Goal: Transaction & Acquisition: Purchase product/service

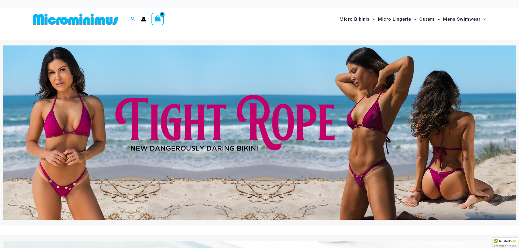
click at [351, 116] on img at bounding box center [259, 133] width 513 height 174
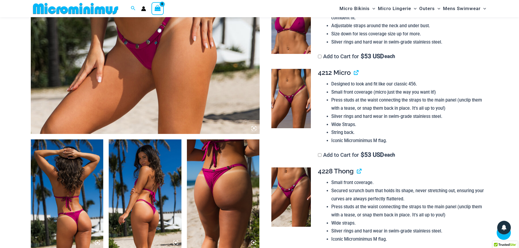
scroll to position [267, 0]
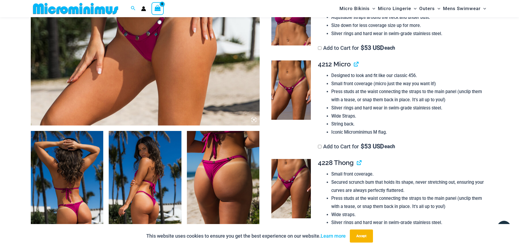
click at [86, 163] on img at bounding box center [67, 185] width 73 height 109
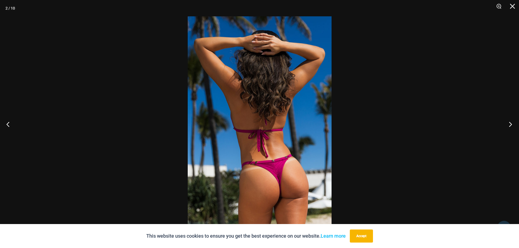
click at [510, 125] on button "Next" at bounding box center [509, 124] width 20 height 27
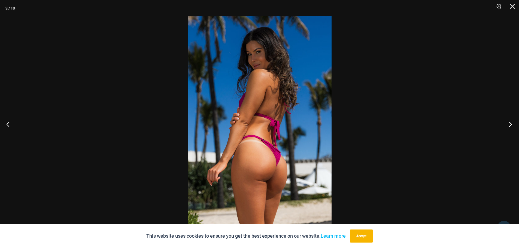
click at [510, 125] on button "Next" at bounding box center [509, 124] width 20 height 27
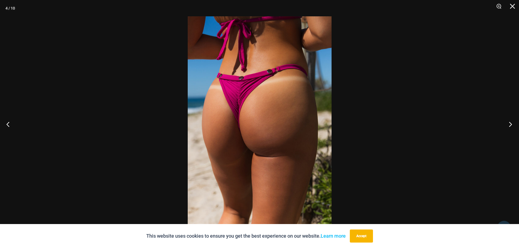
click at [510, 125] on button "Next" at bounding box center [509, 124] width 20 height 27
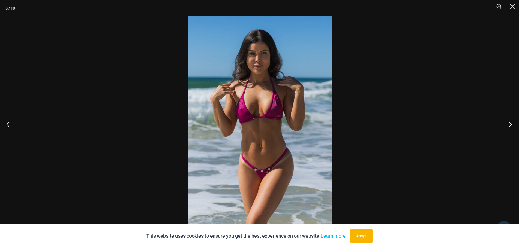
click at [510, 125] on button "Next" at bounding box center [509, 124] width 20 height 27
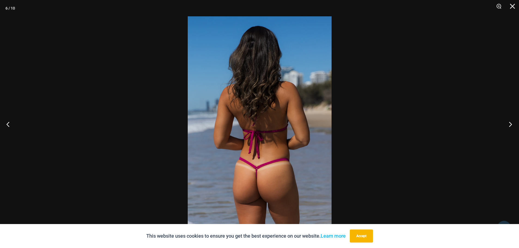
click at [510, 125] on button "Next" at bounding box center [509, 124] width 20 height 27
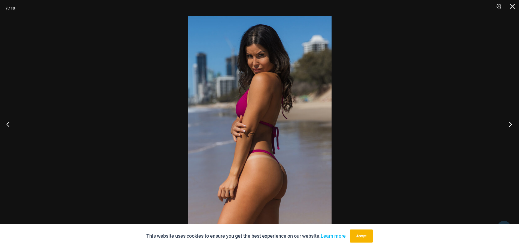
click at [510, 125] on button "Next" at bounding box center [509, 124] width 20 height 27
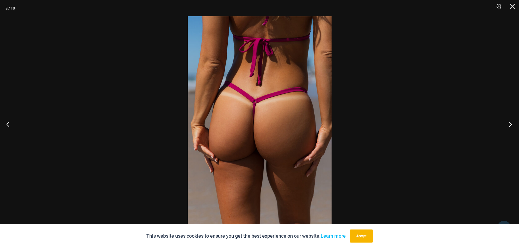
click at [510, 125] on button "Next" at bounding box center [509, 124] width 20 height 27
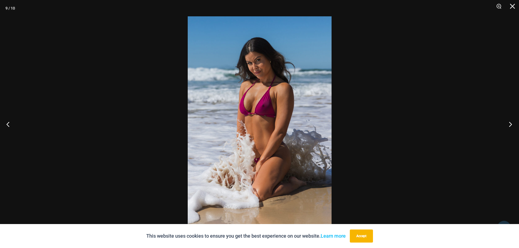
click at [510, 125] on button "Next" at bounding box center [509, 124] width 20 height 27
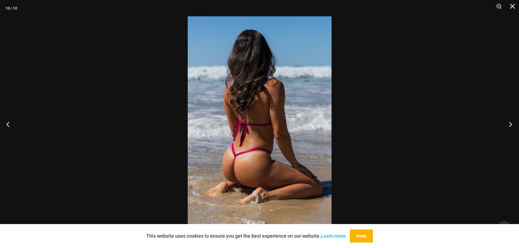
click at [510, 125] on button "Next" at bounding box center [509, 124] width 20 height 27
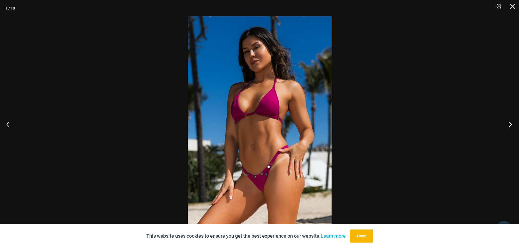
click at [510, 125] on button "Next" at bounding box center [509, 124] width 20 height 27
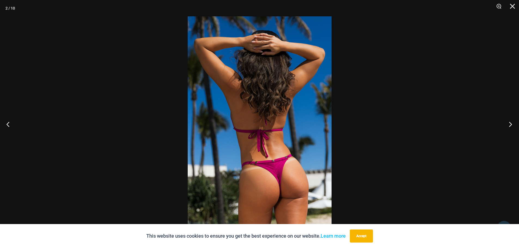
click at [510, 125] on button "Next" at bounding box center [509, 124] width 20 height 27
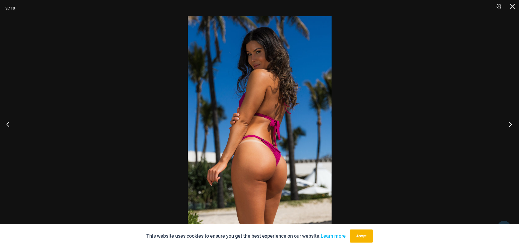
click at [510, 125] on button "Next" at bounding box center [509, 124] width 20 height 27
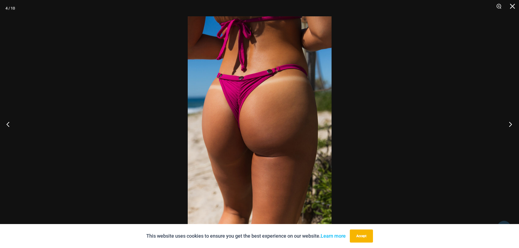
click at [510, 125] on button "Next" at bounding box center [509, 124] width 20 height 27
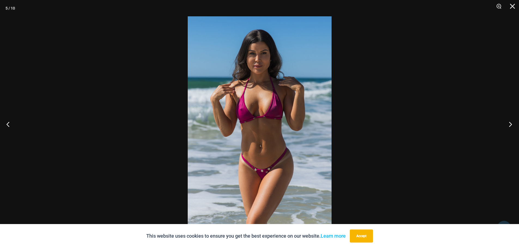
click at [510, 125] on button "Next" at bounding box center [509, 124] width 20 height 27
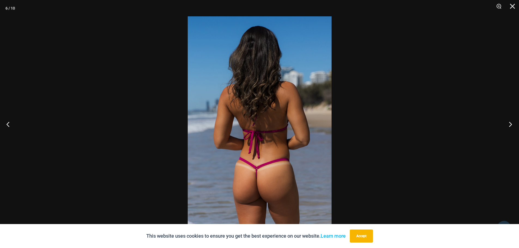
click at [510, 125] on button "Next" at bounding box center [509, 124] width 20 height 27
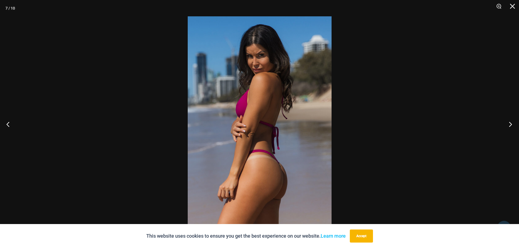
click at [510, 125] on button "Next" at bounding box center [509, 124] width 20 height 27
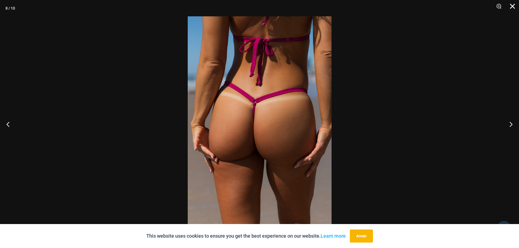
click at [513, 8] on button "Close" at bounding box center [511, 8] width 14 height 16
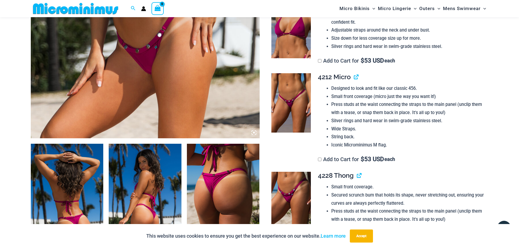
scroll to position [349, 0]
